Goal: Task Accomplishment & Management: Manage account settings

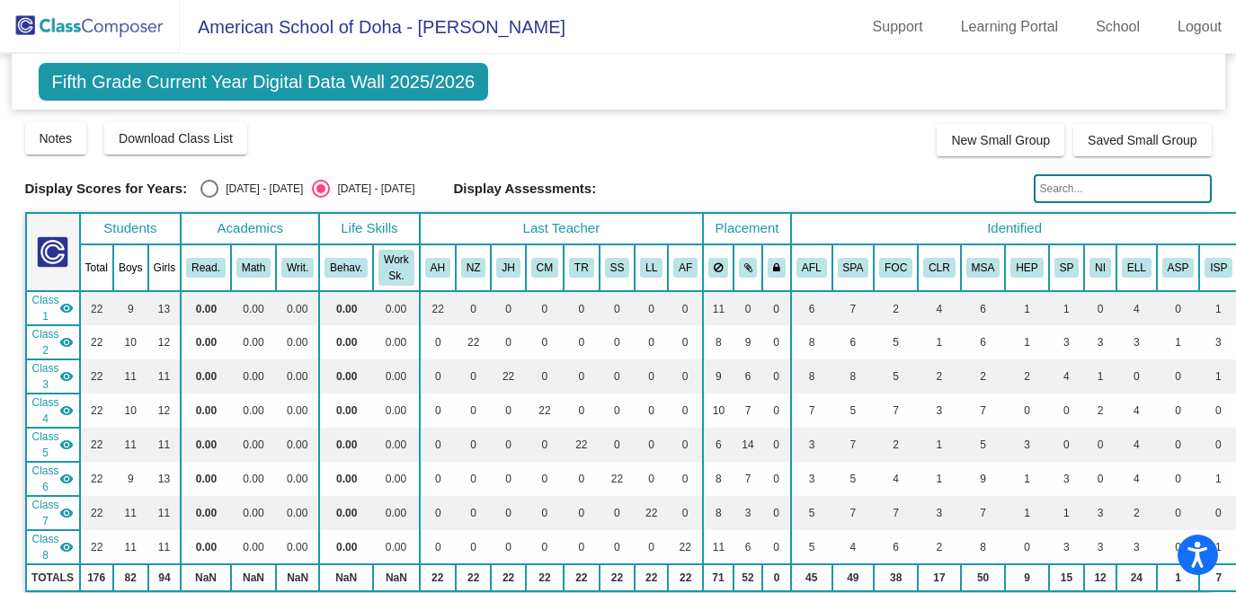
scroll to position [1227, 0]
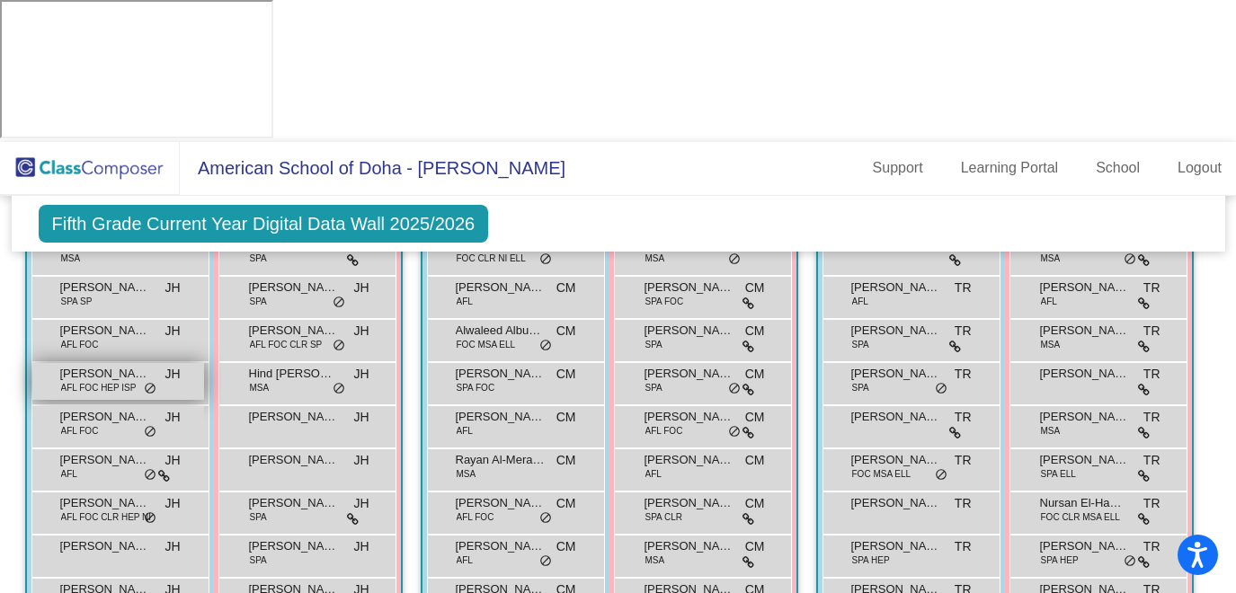
scroll to position [1304, 0]
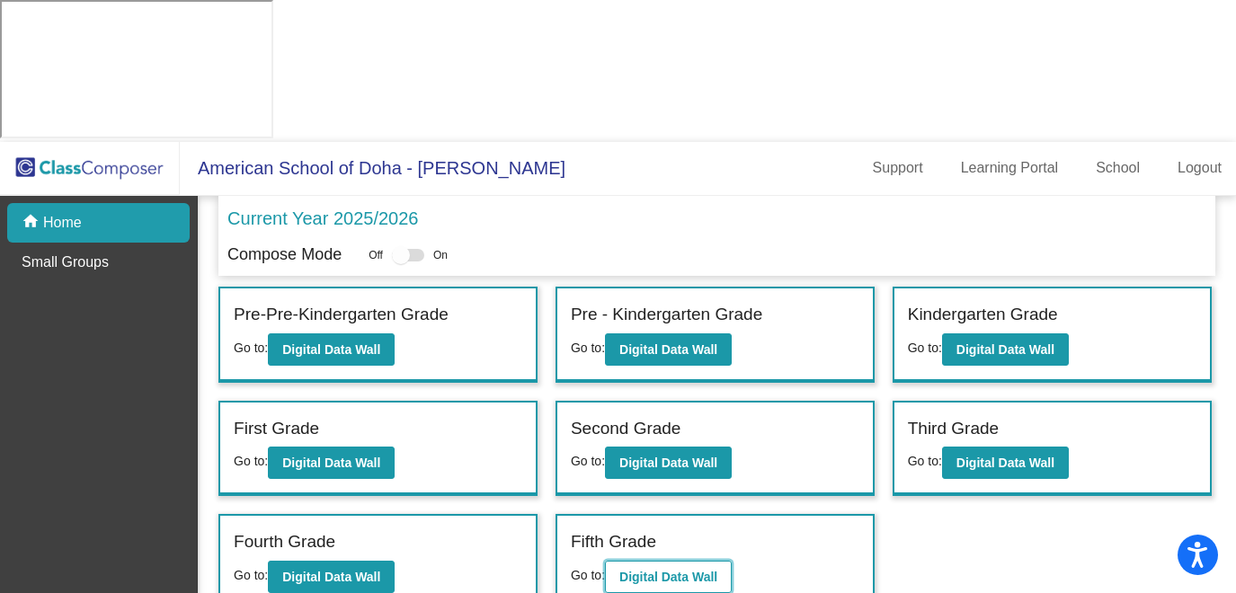
click at [659, 570] on b "Digital Data Wall" at bounding box center [668, 577] width 98 height 14
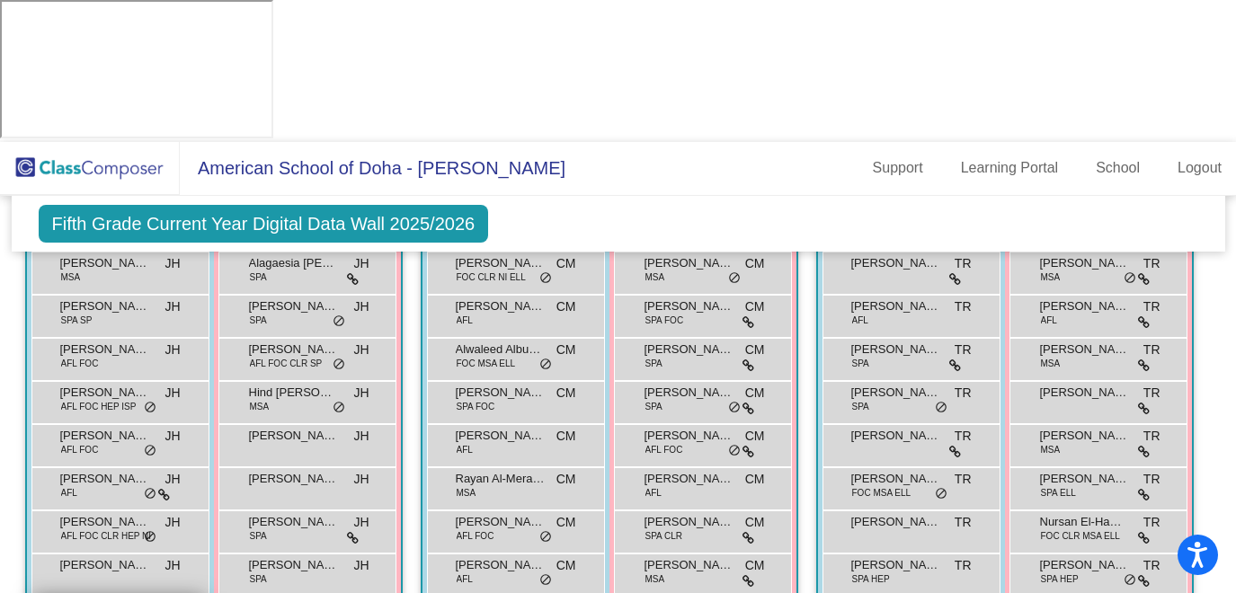
scroll to position [1285, 0]
click at [170, 488] on icon at bounding box center [164, 494] width 12 height 13
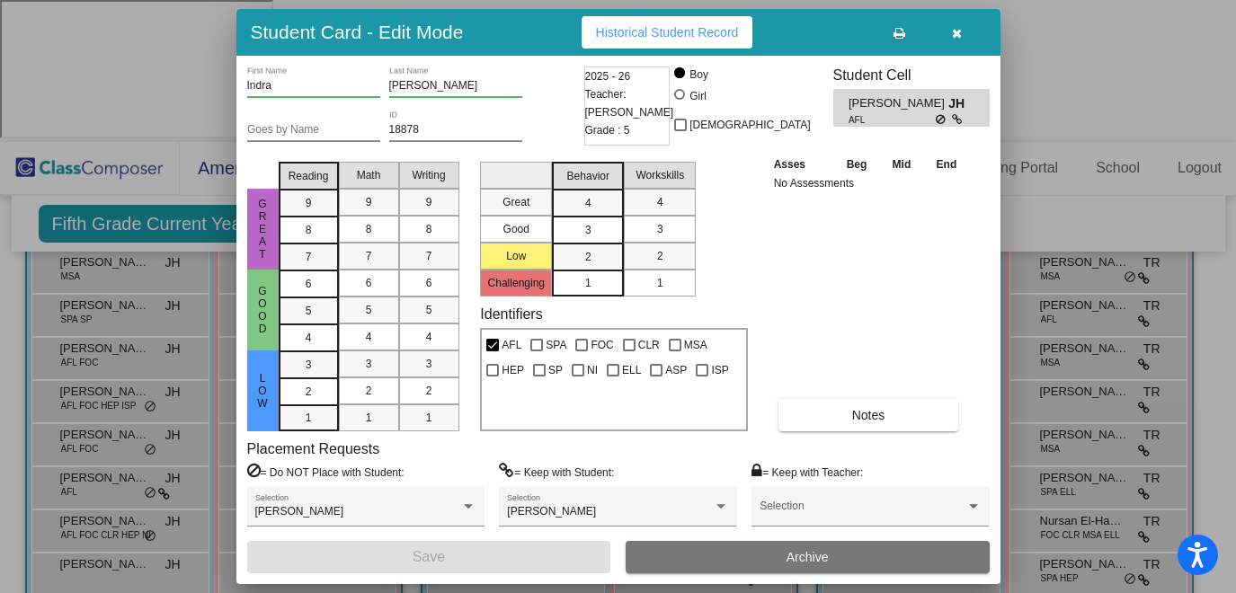
scroll to position [16, 0]
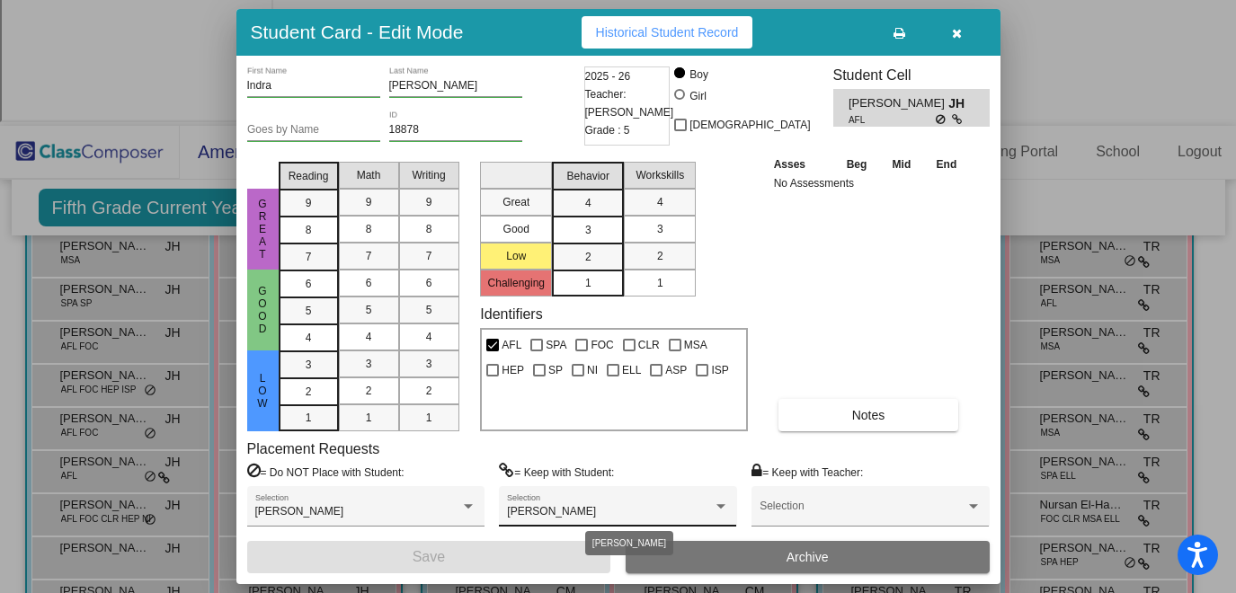
click at [728, 503] on div at bounding box center [721, 507] width 16 height 13
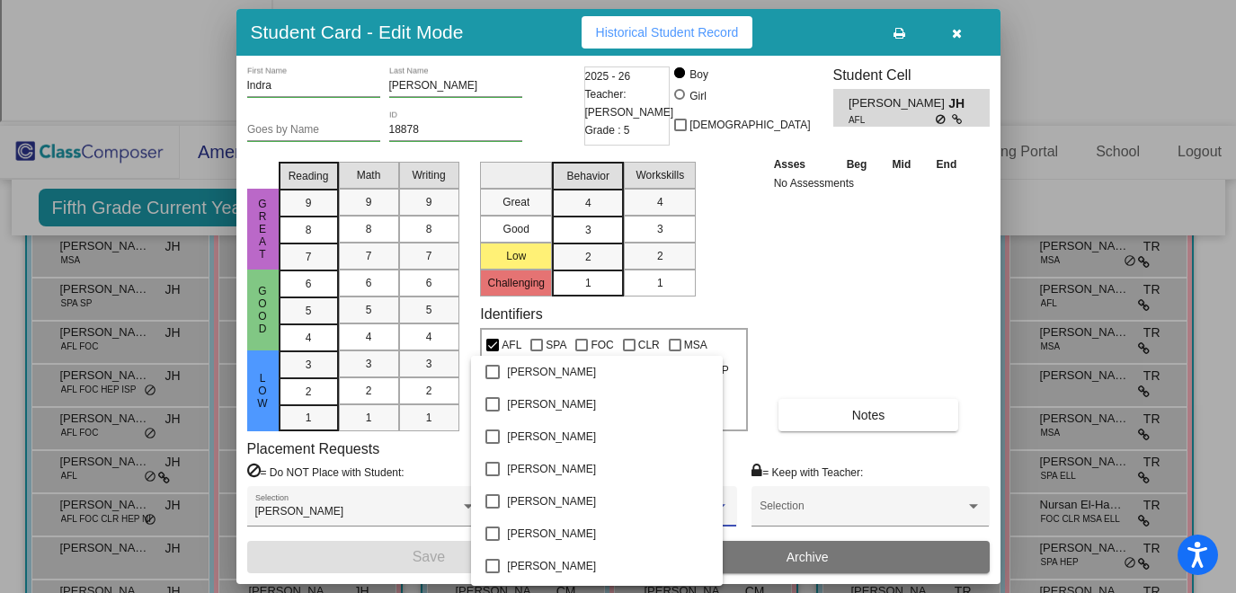
scroll to position [5067, 0]
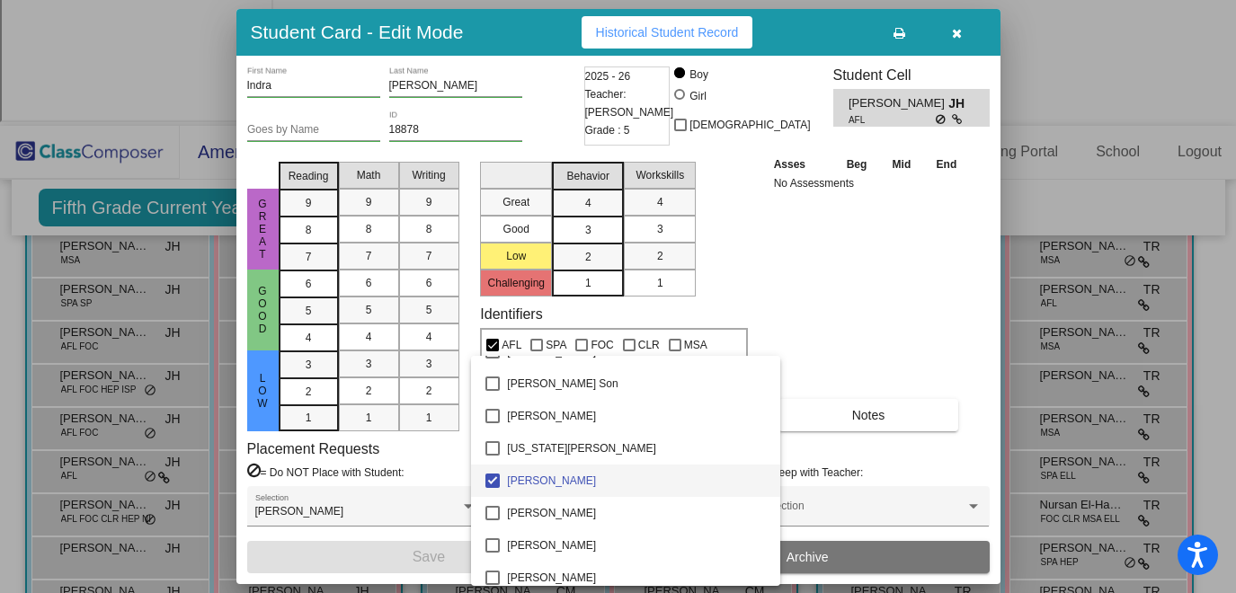
click at [867, 306] on div at bounding box center [618, 296] width 1236 height 593
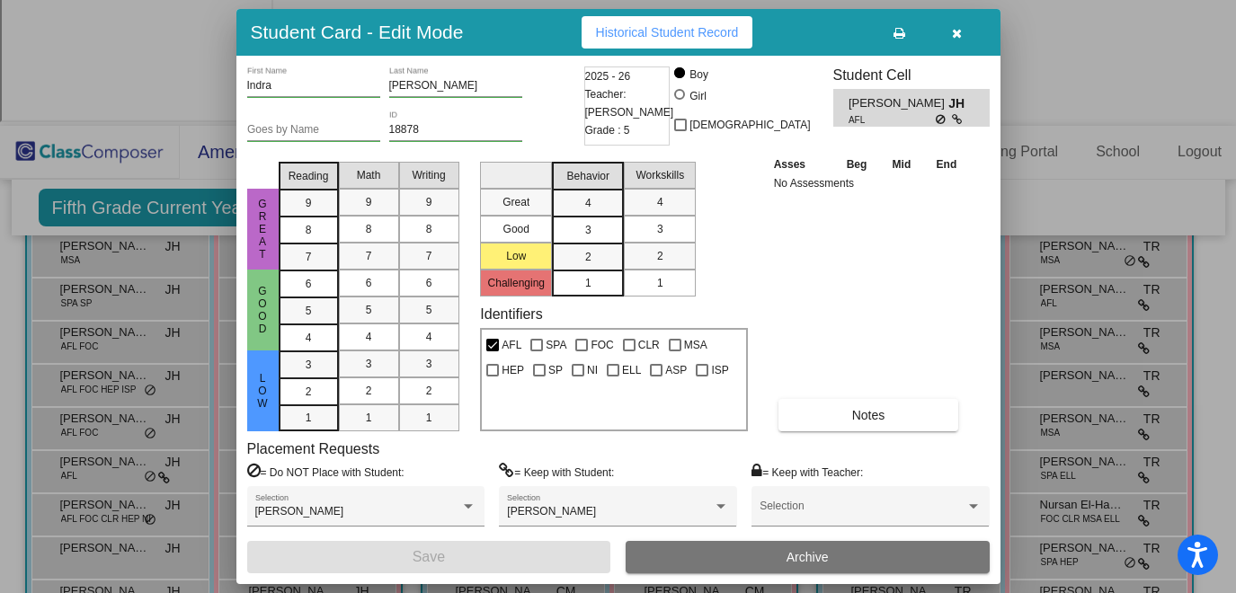
click at [953, 39] on button "button" at bounding box center [957, 32] width 58 height 32
